Goal: Information Seeking & Learning: Learn about a topic

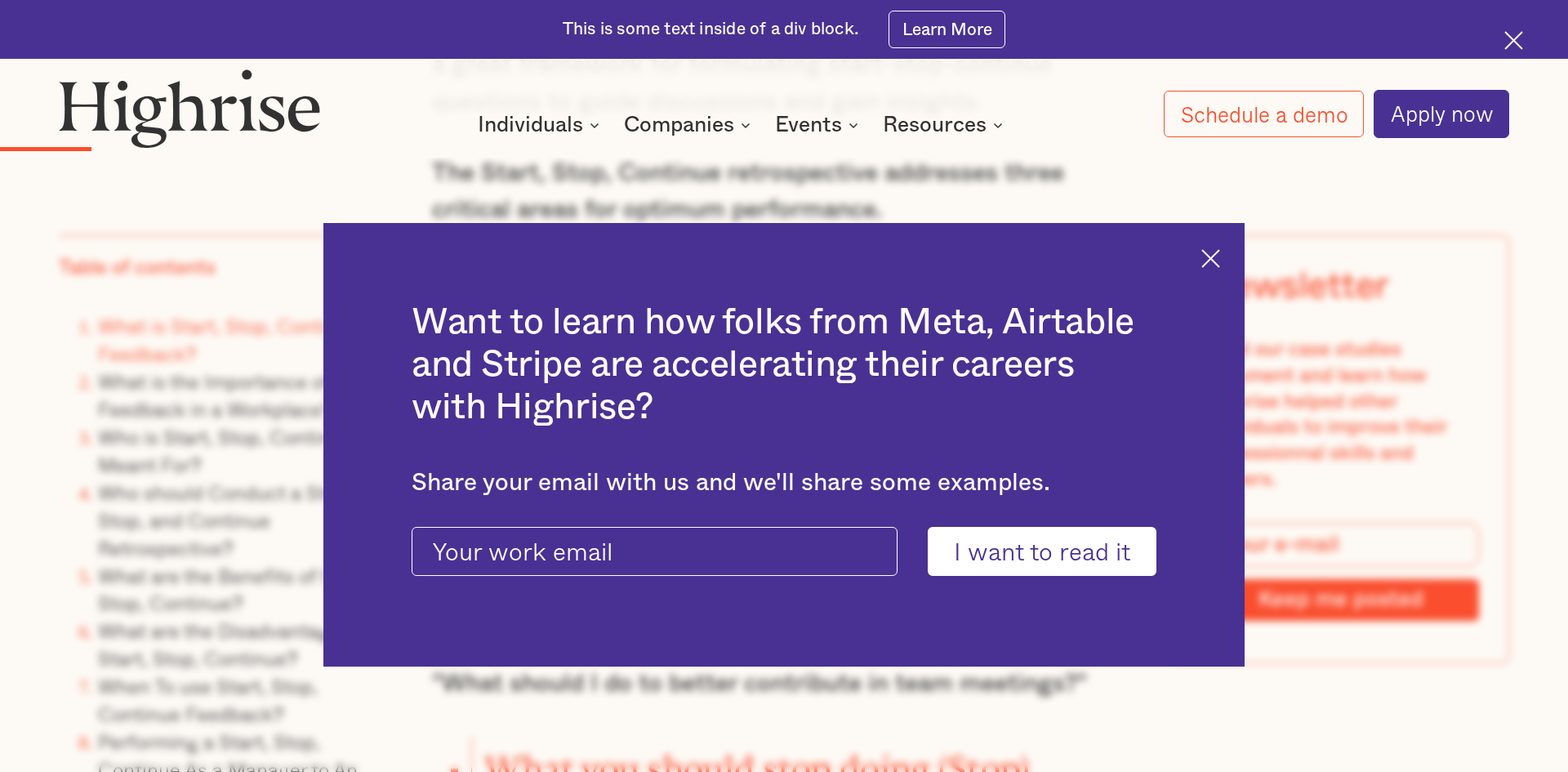
scroll to position [2440, 0]
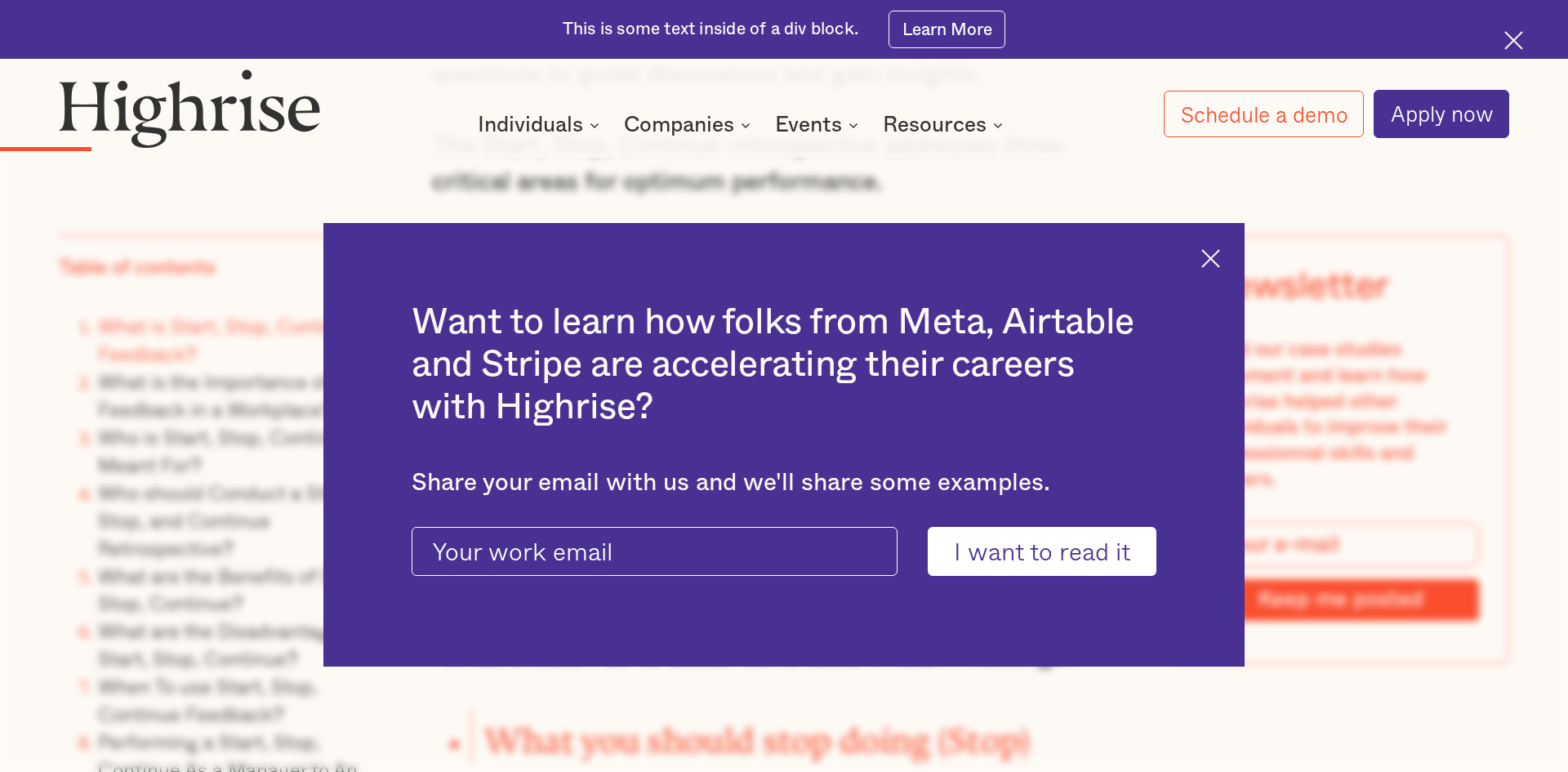
click at [1201, 260] on img at bounding box center [1210, 259] width 19 height 19
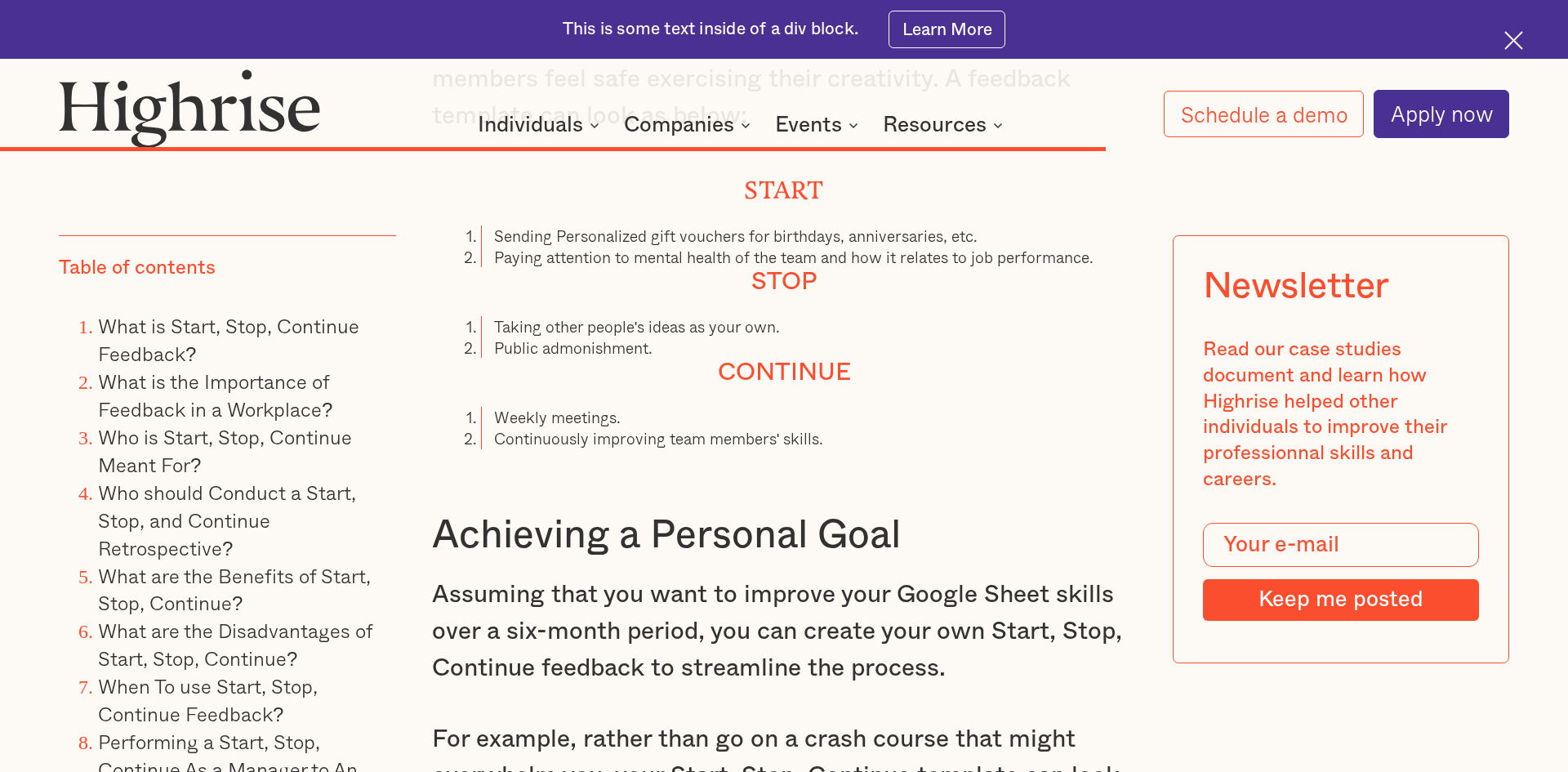
scroll to position [13939, 0]
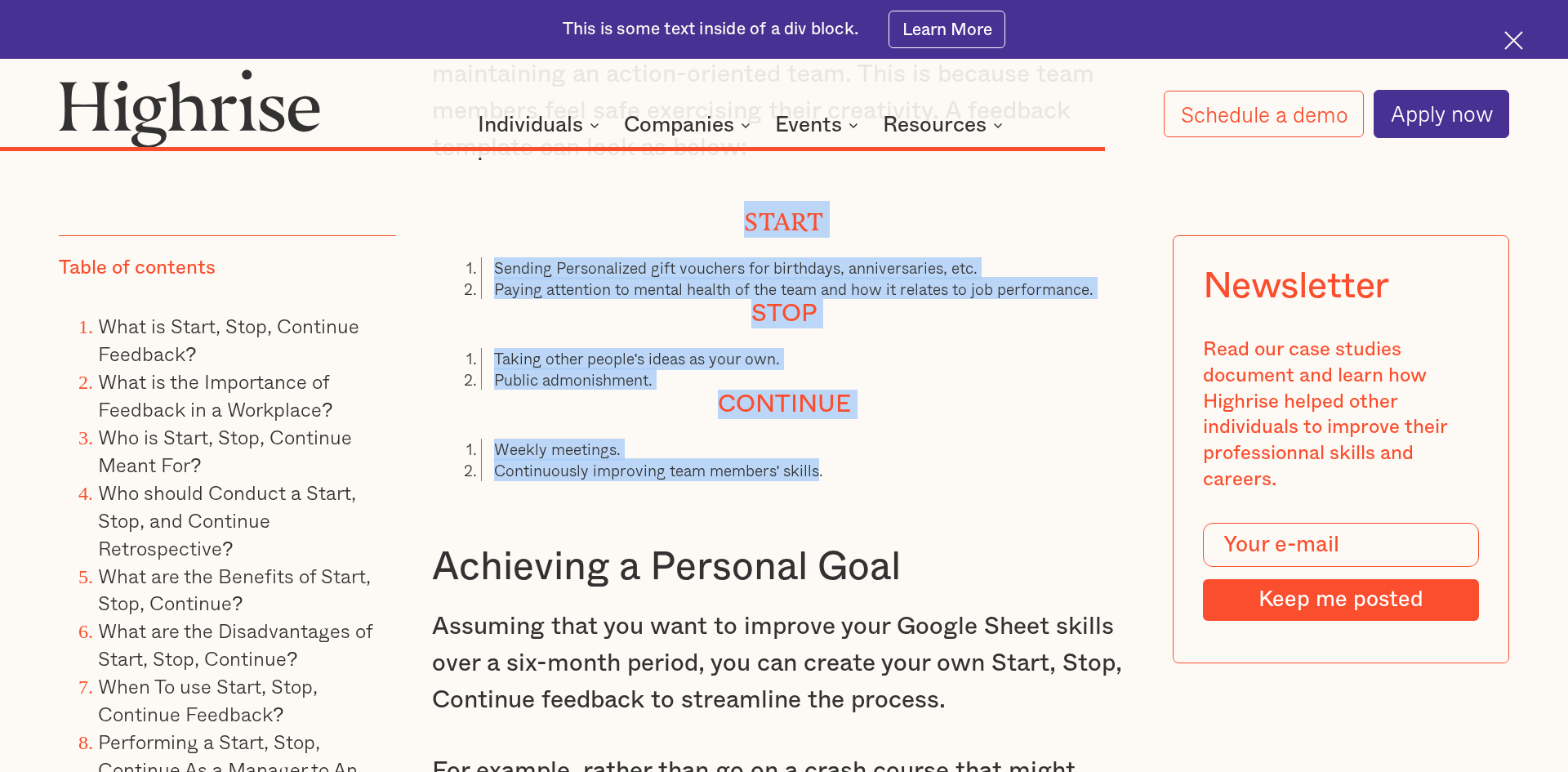
drag, startPoint x: 816, startPoint y: 476, endPoint x: 560, endPoint y: 224, distance: 359.2
drag, startPoint x: 747, startPoint y: 218, endPoint x: 884, endPoint y: 478, distance: 293.9
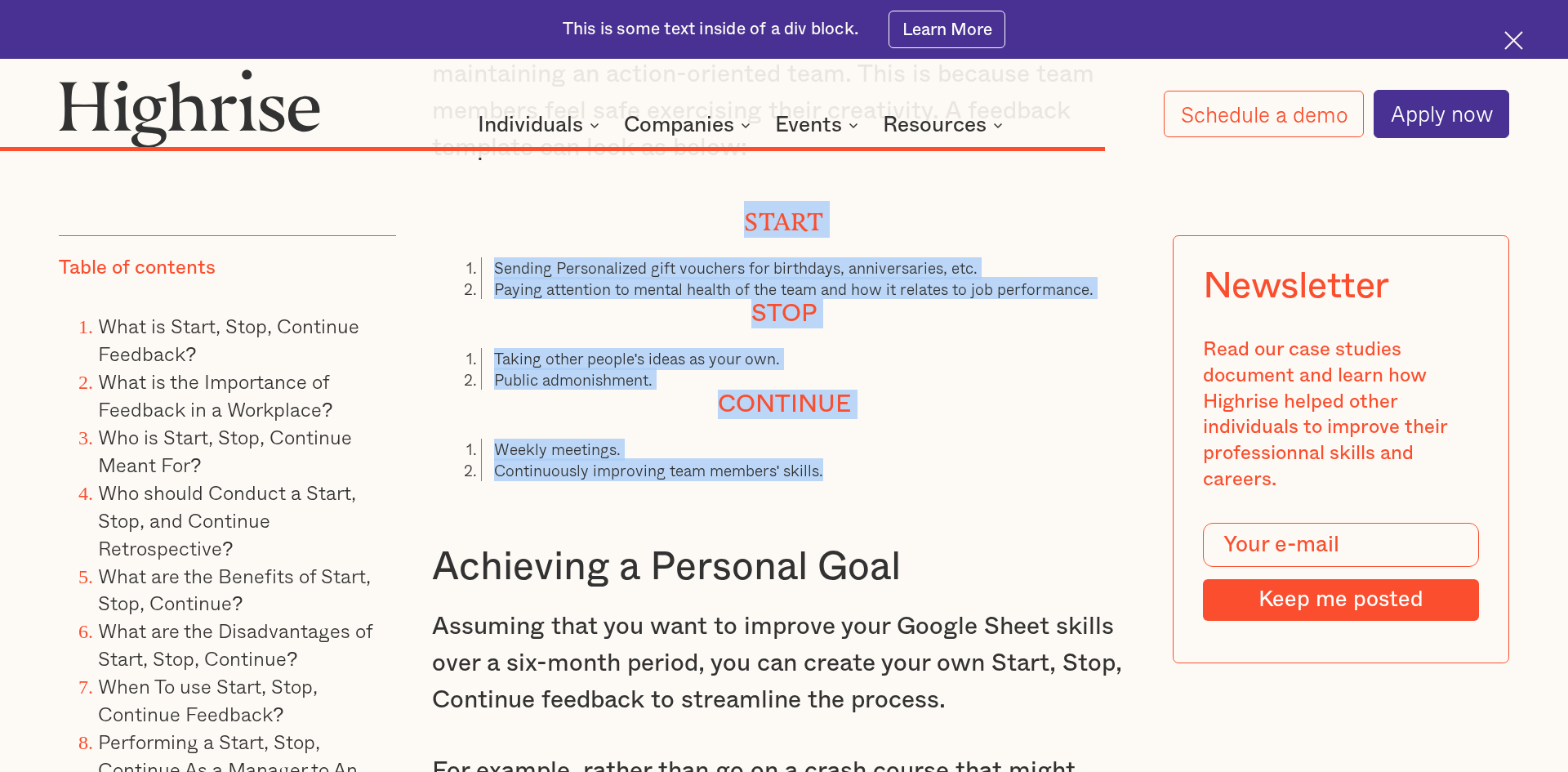
click at [884, 478] on li "Continuously improving team members' skills." at bounding box center [809, 470] width 656 height 21
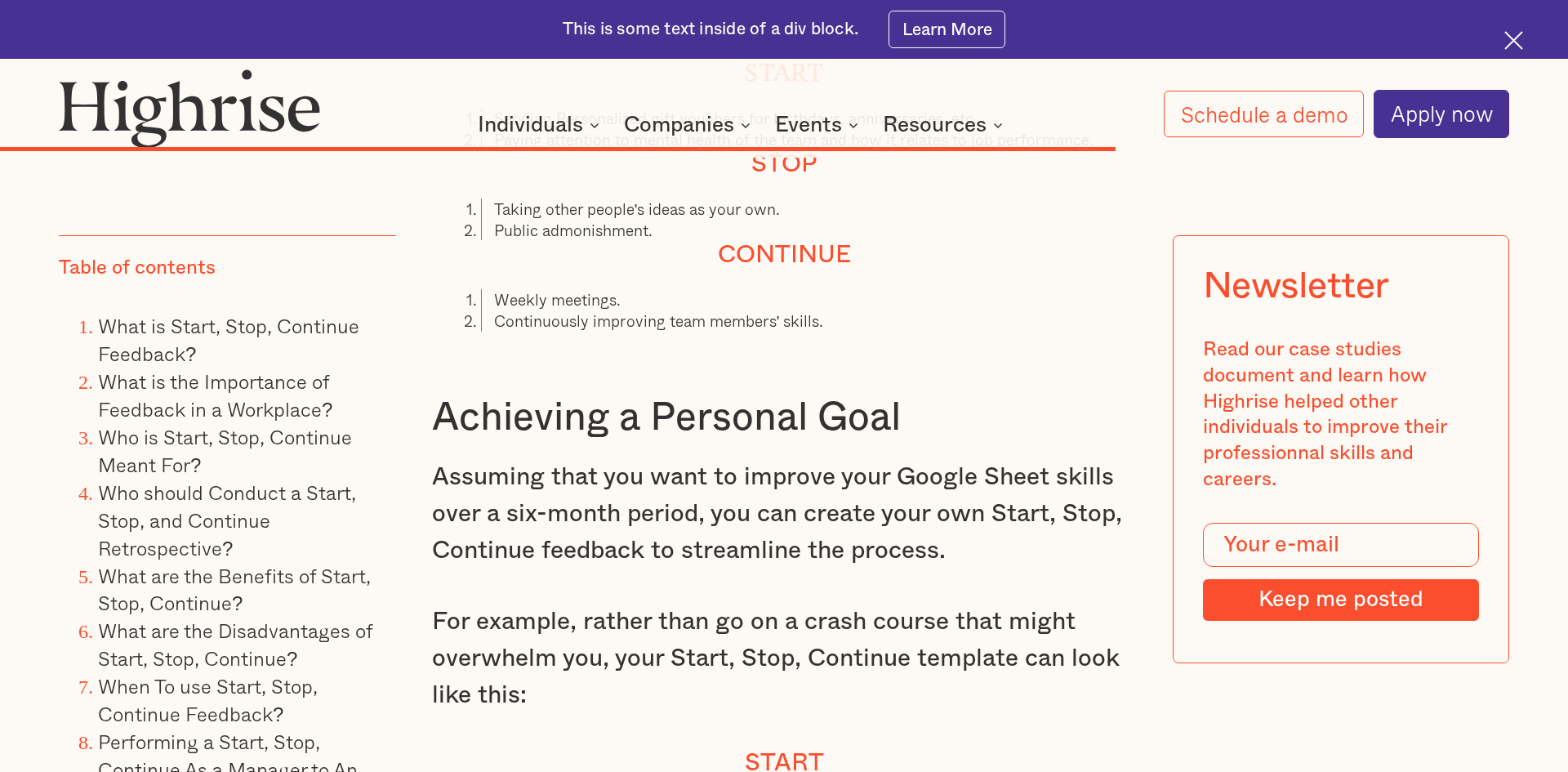
scroll to position [14093, 0]
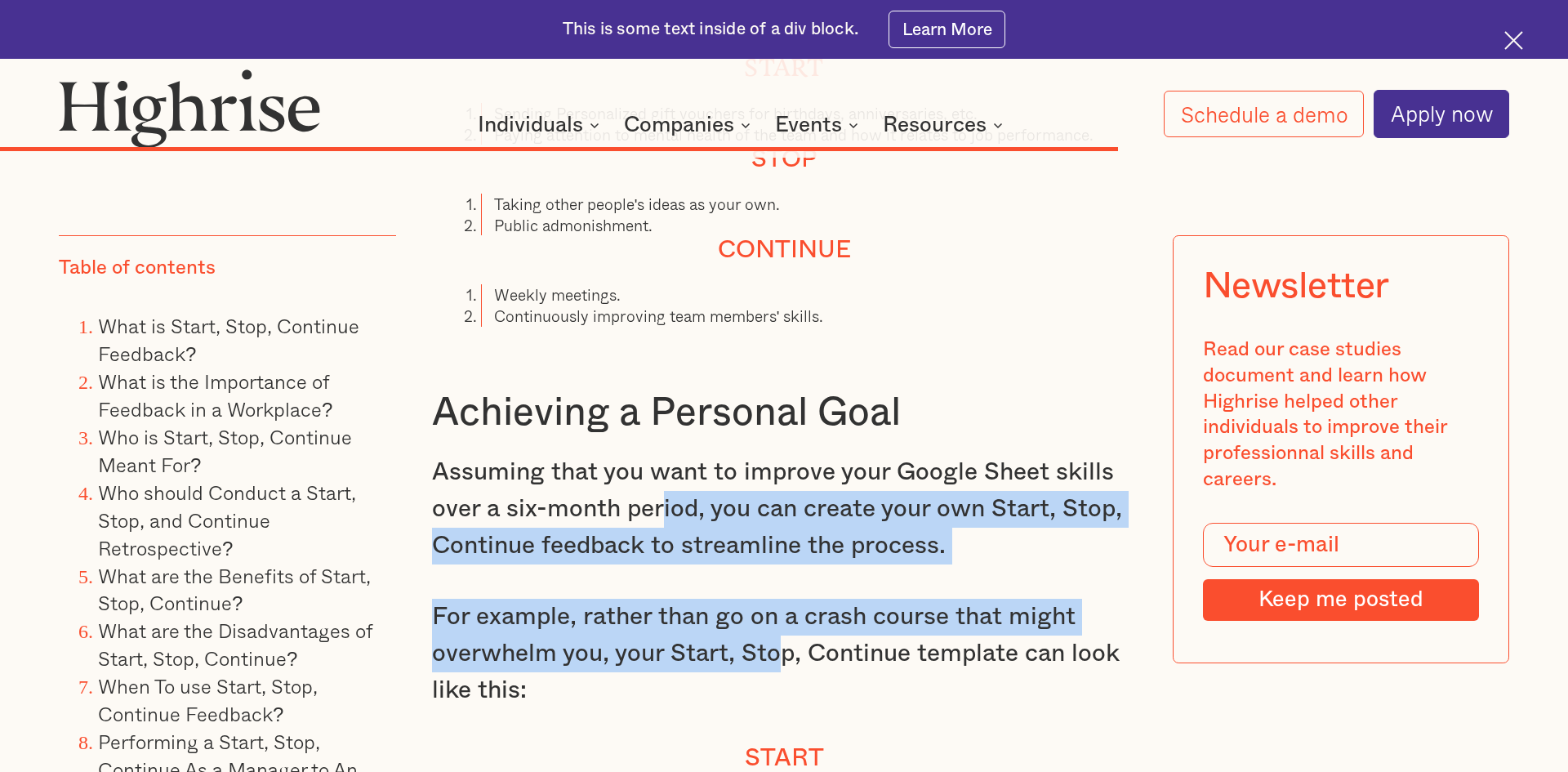
drag, startPoint x: 665, startPoint y: 502, endPoint x: 779, endPoint y: 657, distance: 192.4
click at [779, 657] on p "For example, rather than go on a crash course that might overwhelm you, your St…" at bounding box center [784, 654] width 705 height 110
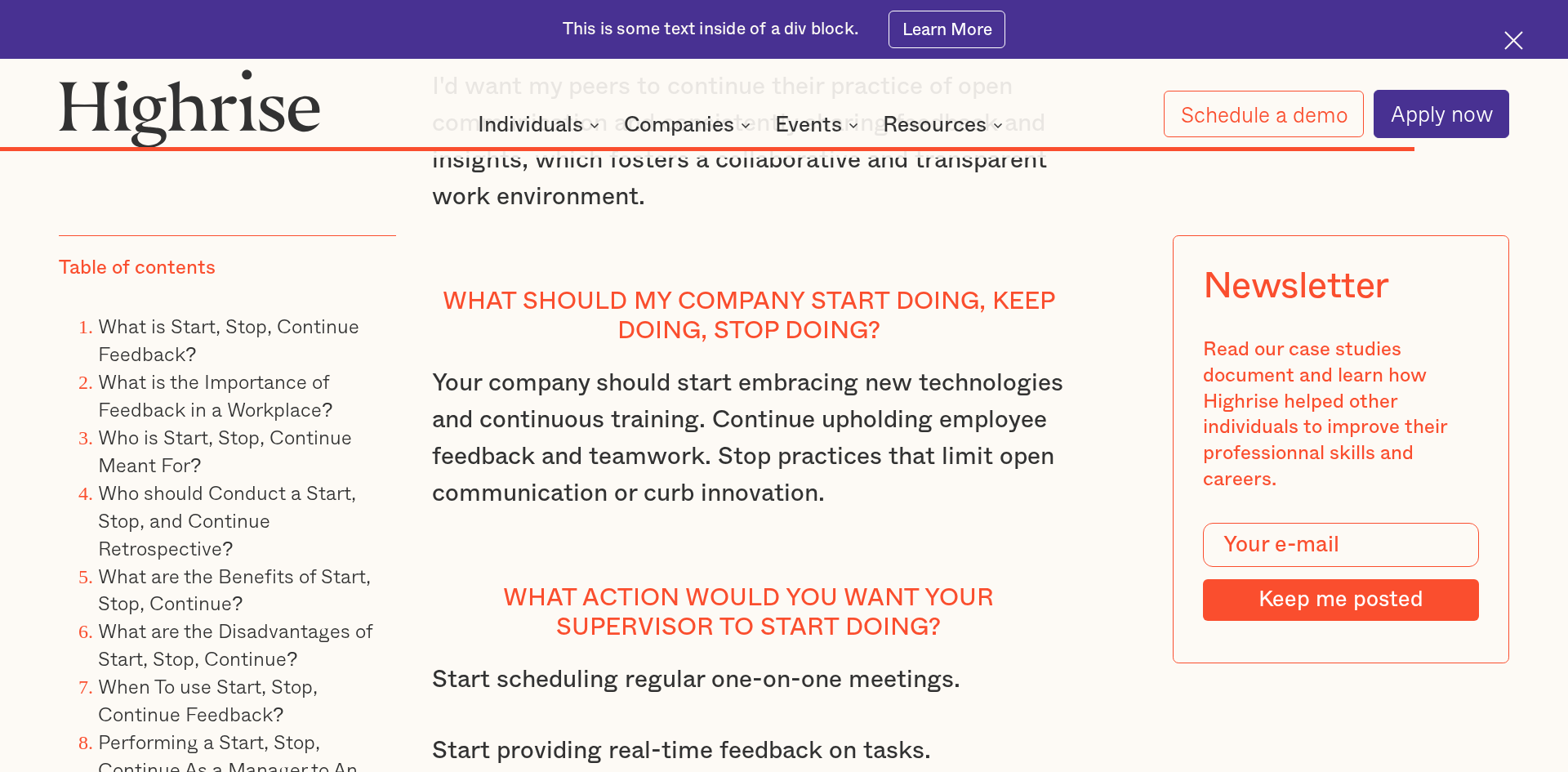
scroll to position [17449, 0]
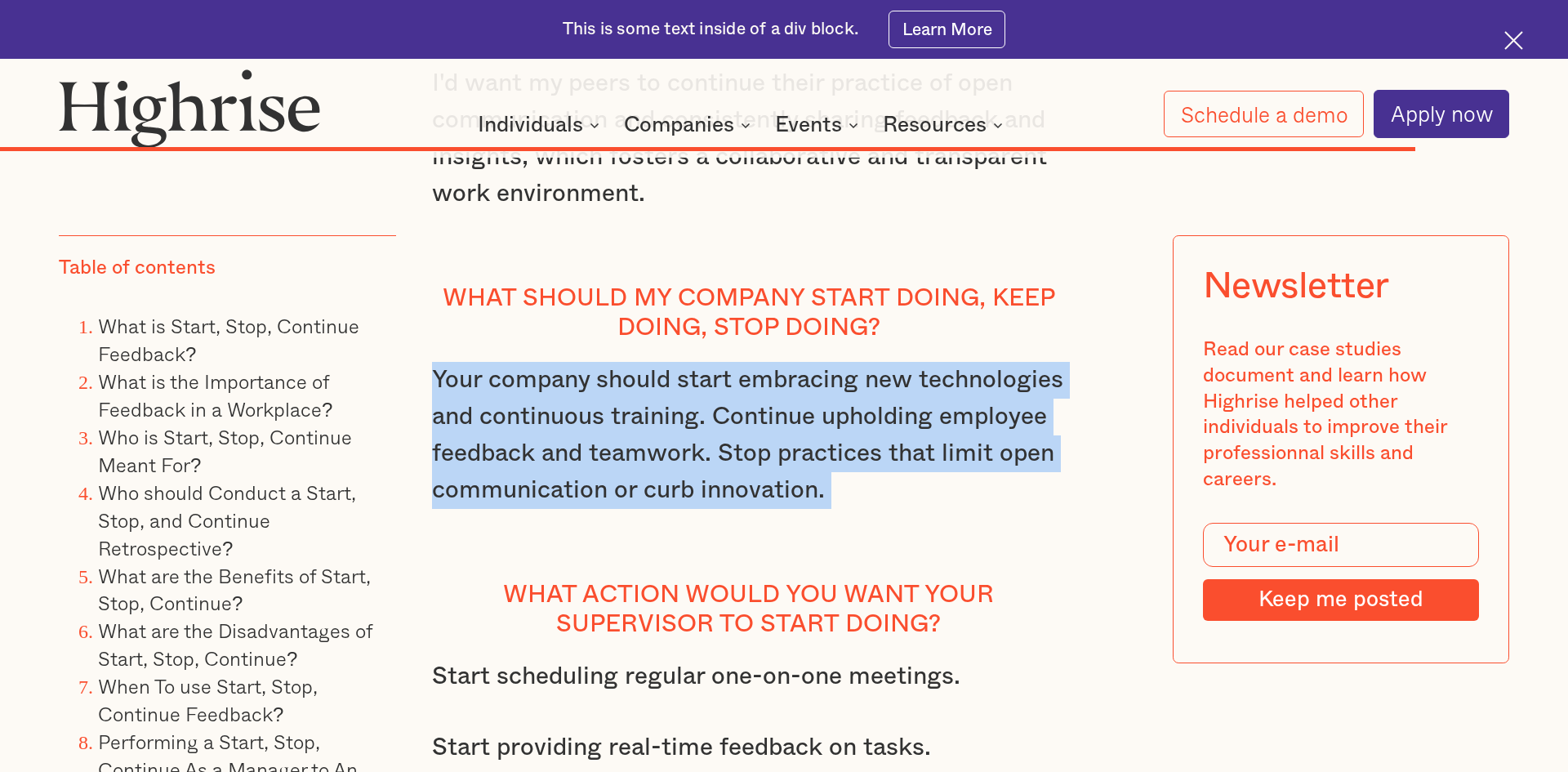
drag, startPoint x: 429, startPoint y: 317, endPoint x: 840, endPoint y: 459, distance: 434.8
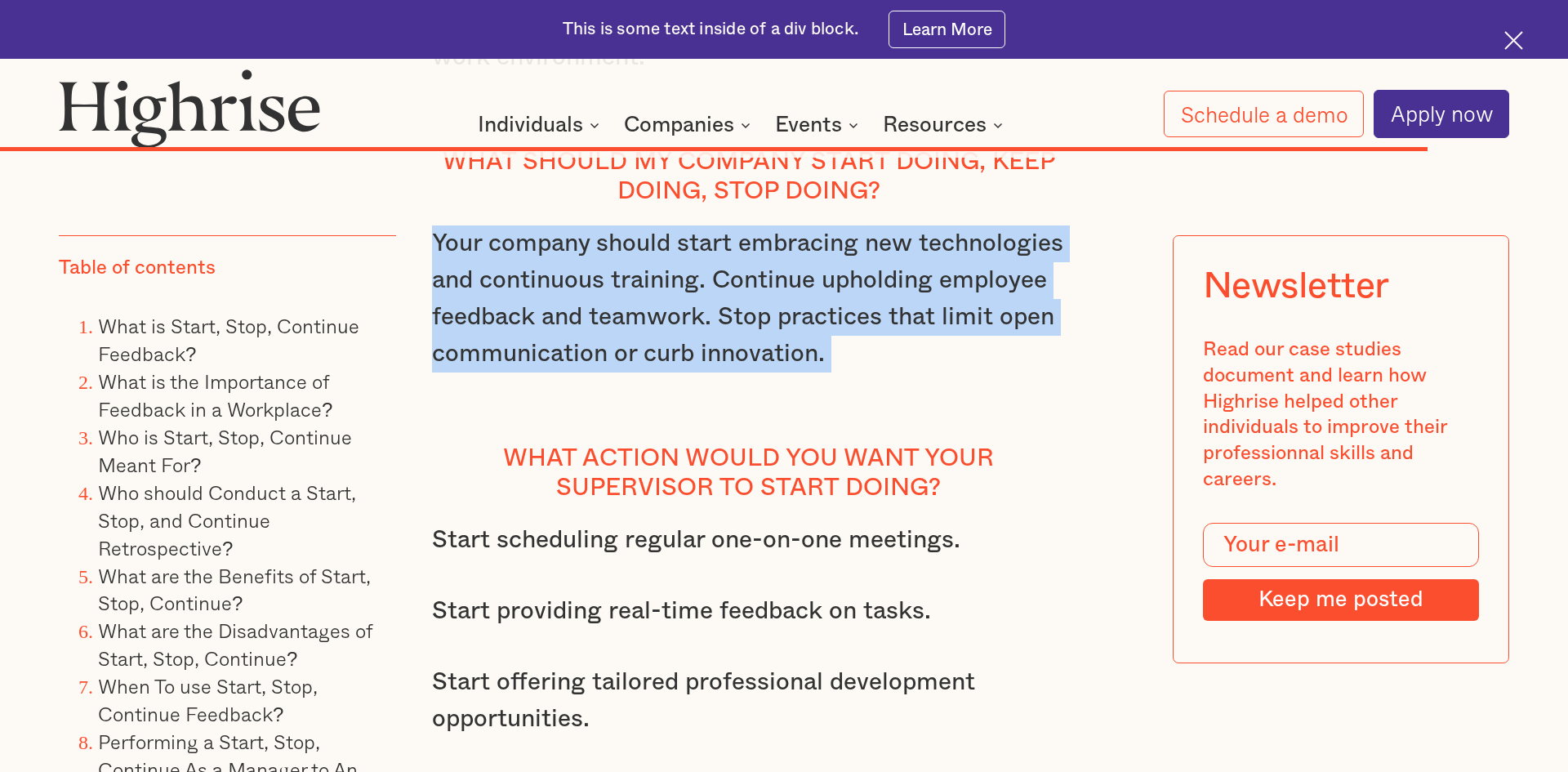
scroll to position [17595, 0]
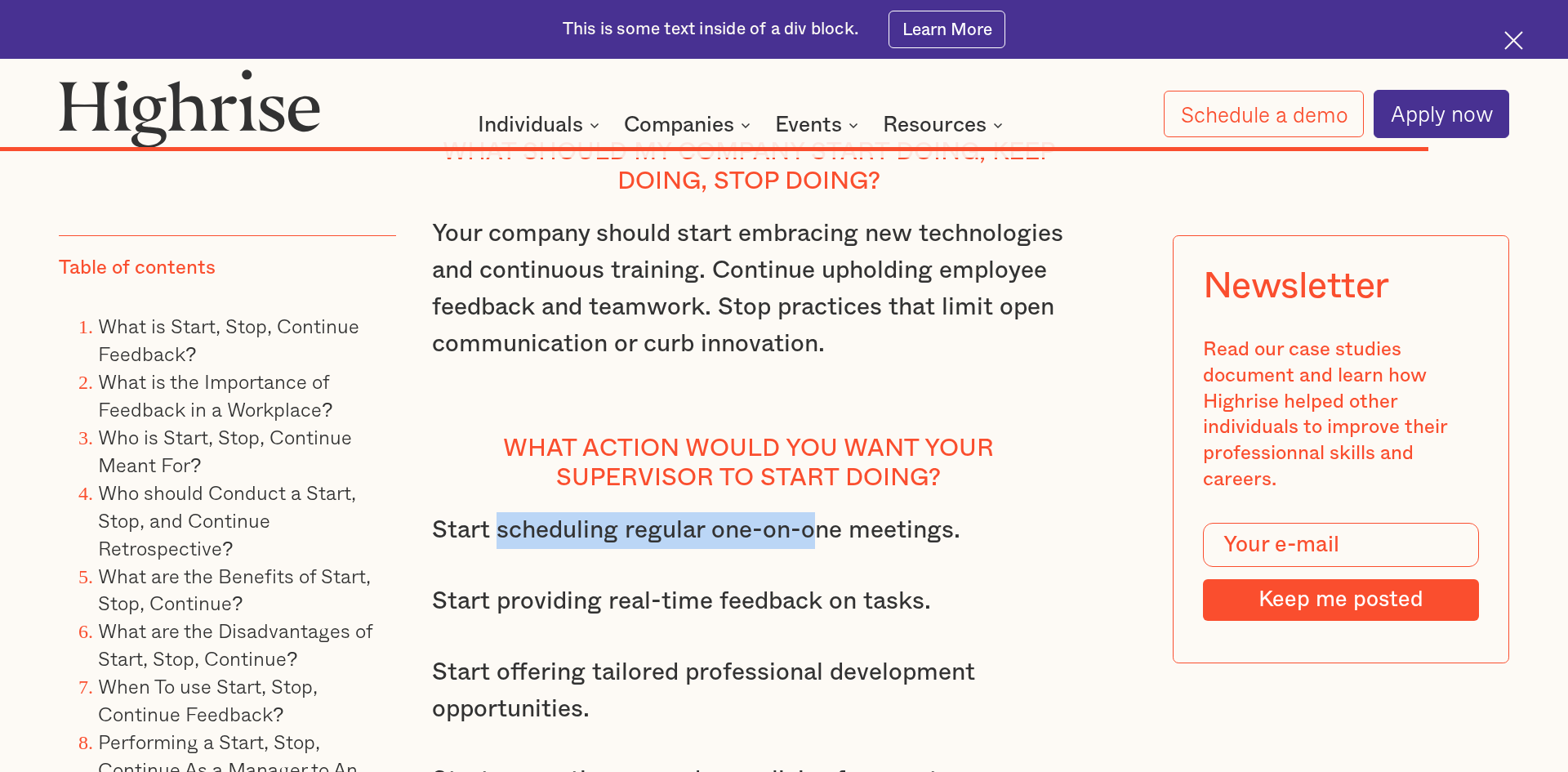
drag, startPoint x: 504, startPoint y: 480, endPoint x: 819, endPoint y: 474, distance: 315.1
click at [819, 512] on p "Start scheduling regular one-on-one meetings." at bounding box center [748, 530] width 633 height 37
click at [687, 655] on p "Start offering tailored professional development opportunities." at bounding box center [748, 691] width 633 height 74
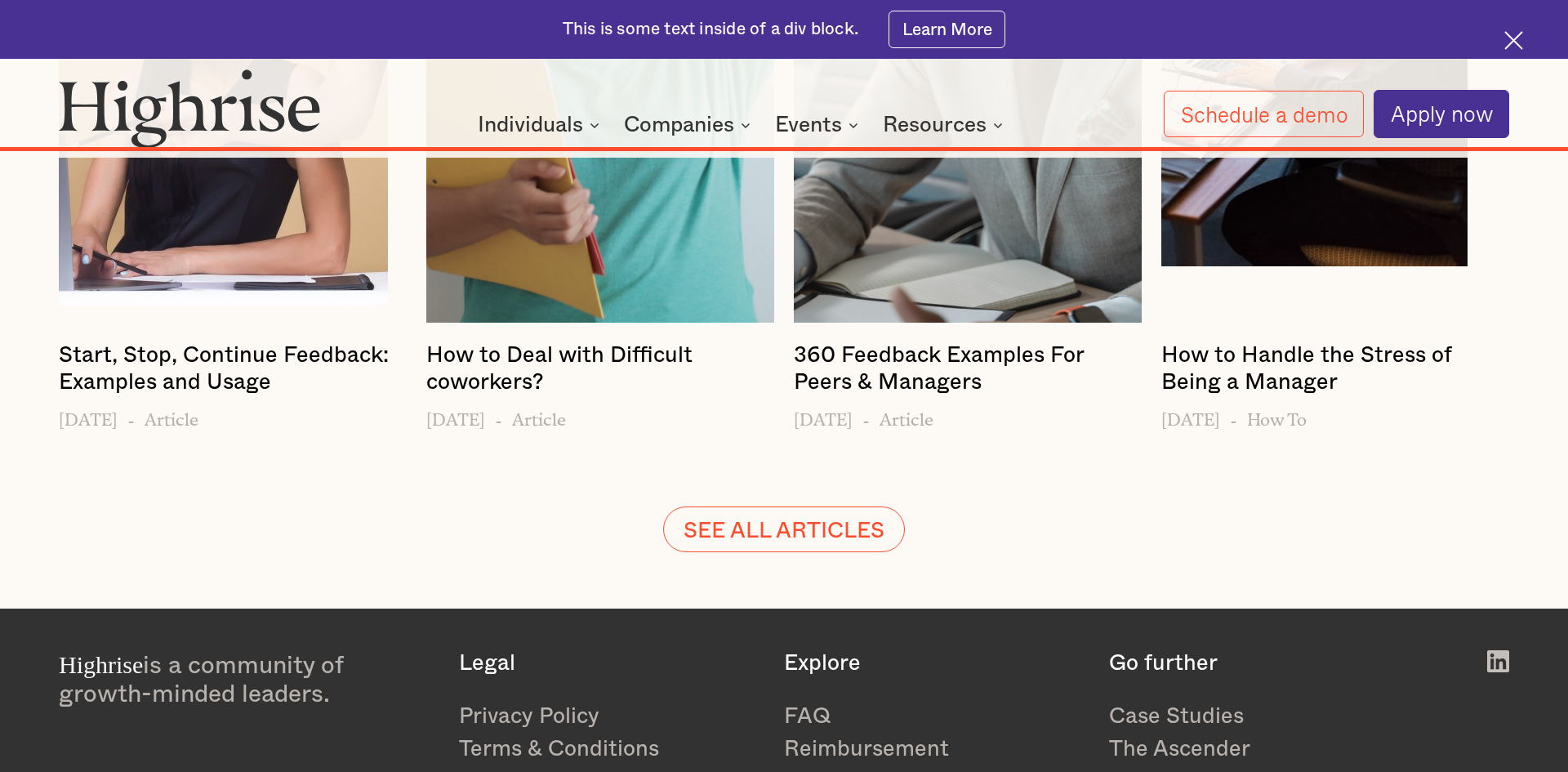
scroll to position [19942, 0]
